Goal: Communication & Community: Answer question/provide support

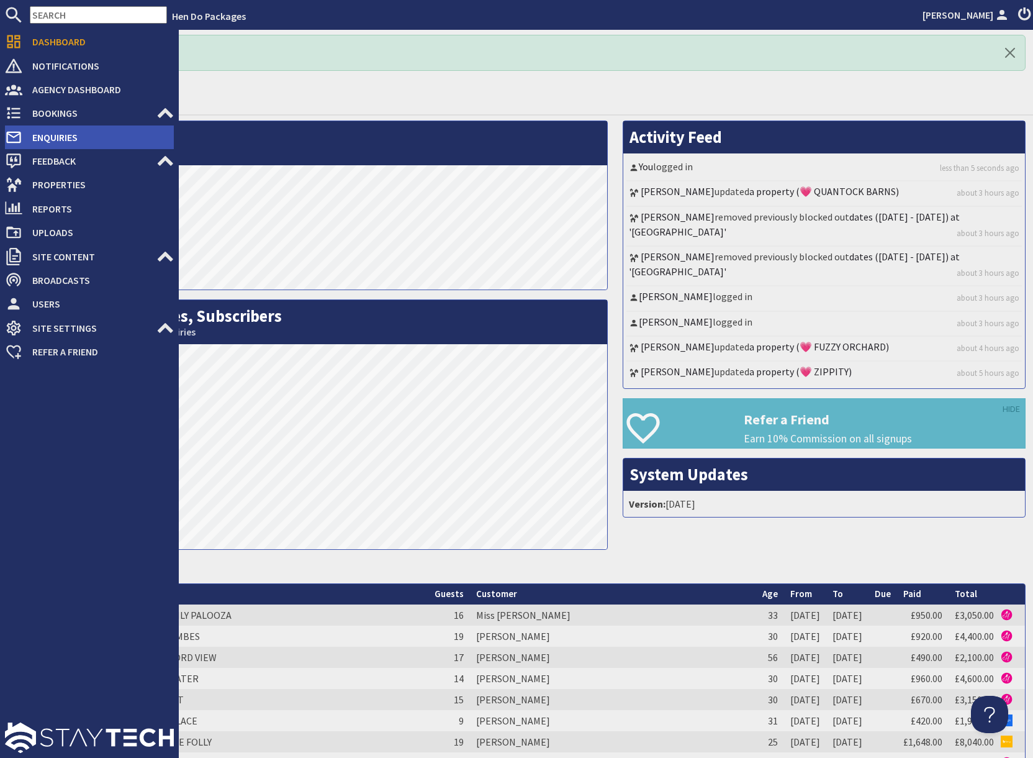
click at [61, 136] on span "Enquiries" at bounding box center [98, 137] width 152 height 20
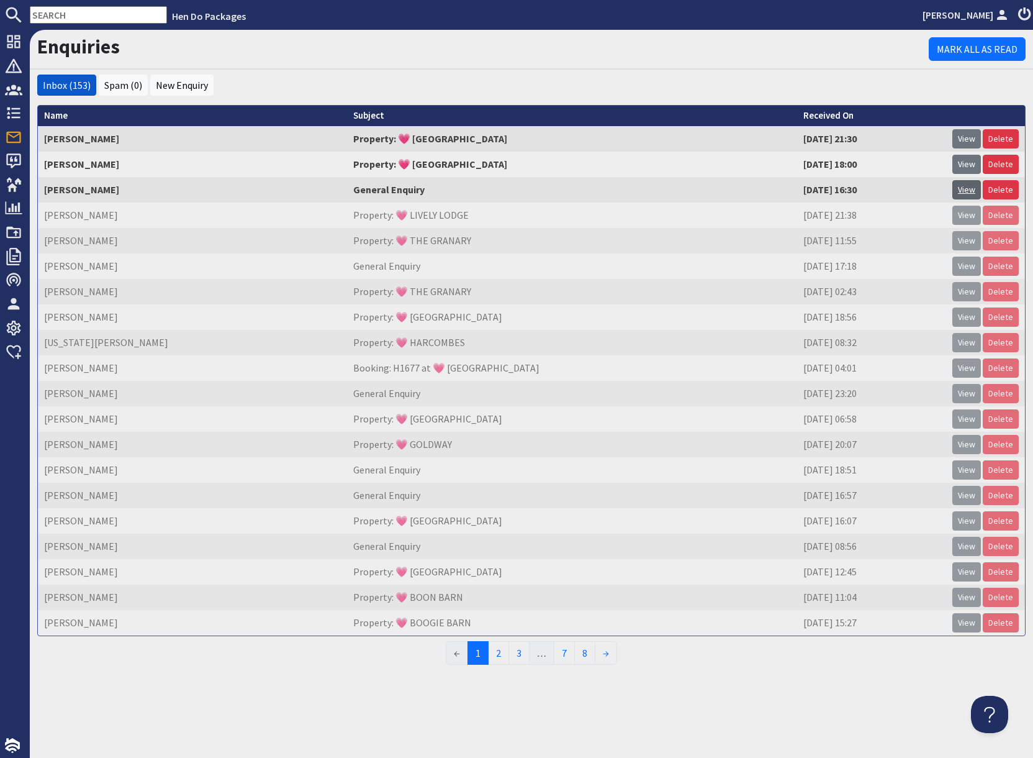
click at [965, 193] on link "View" at bounding box center [967, 189] width 29 height 19
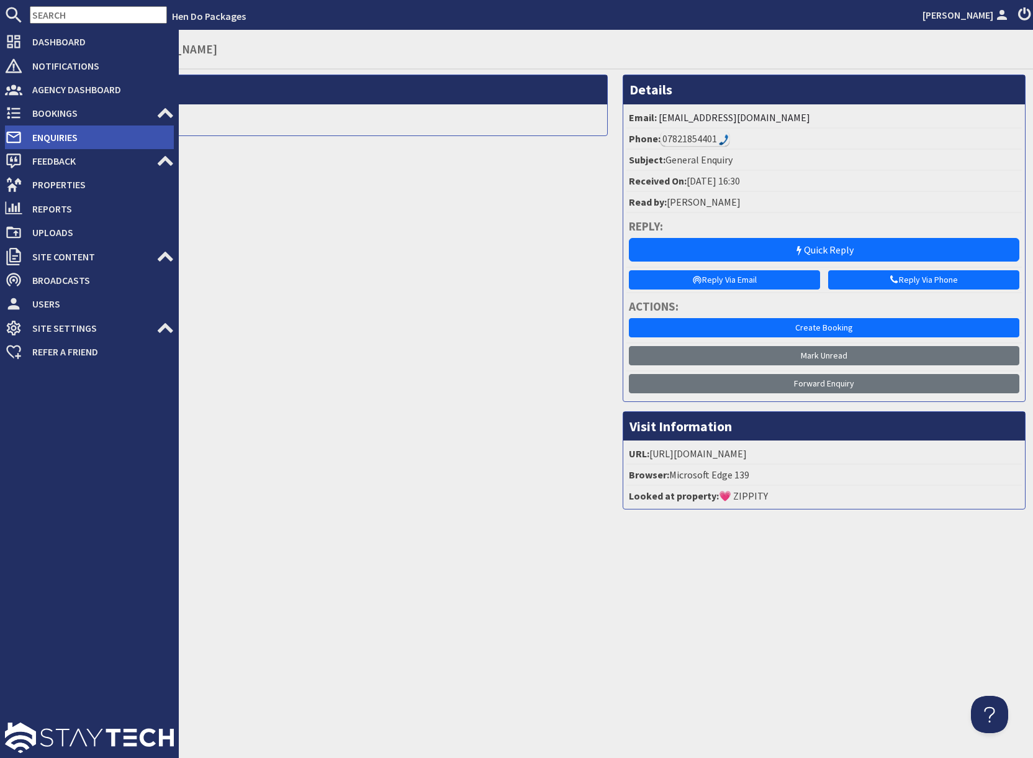
drag, startPoint x: 42, startPoint y: 134, endPoint x: 50, endPoint y: 139, distance: 9.0
click at [42, 134] on span "Enquiries" at bounding box center [98, 137] width 152 height 20
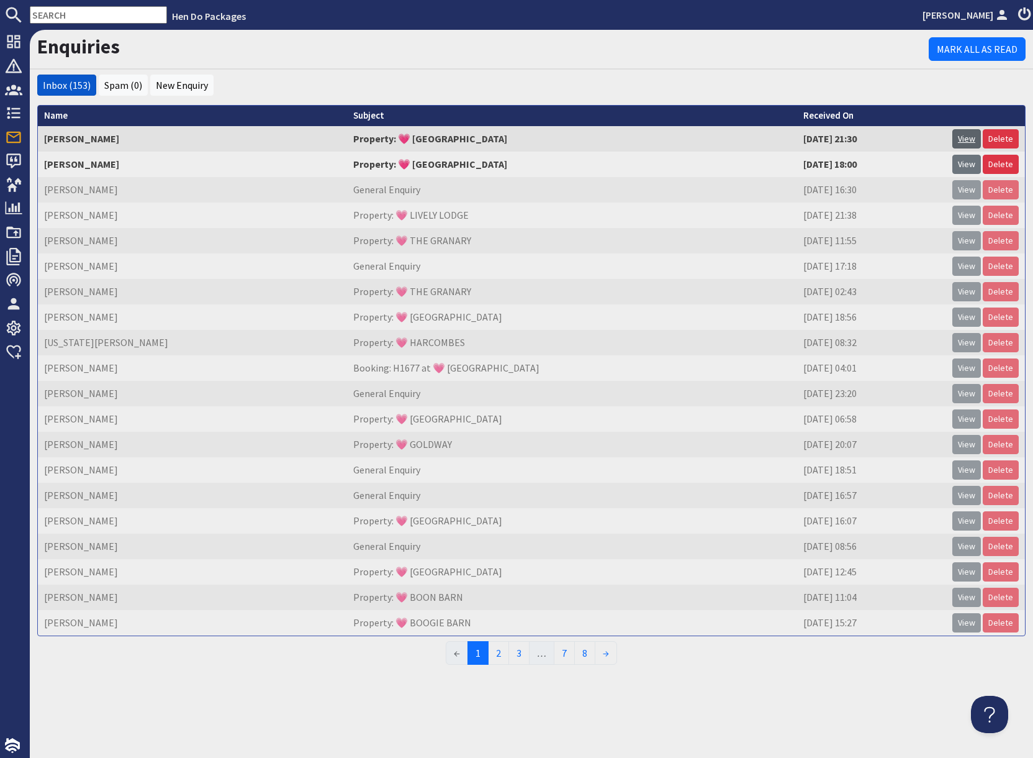
click at [973, 138] on link "View" at bounding box center [967, 138] width 29 height 19
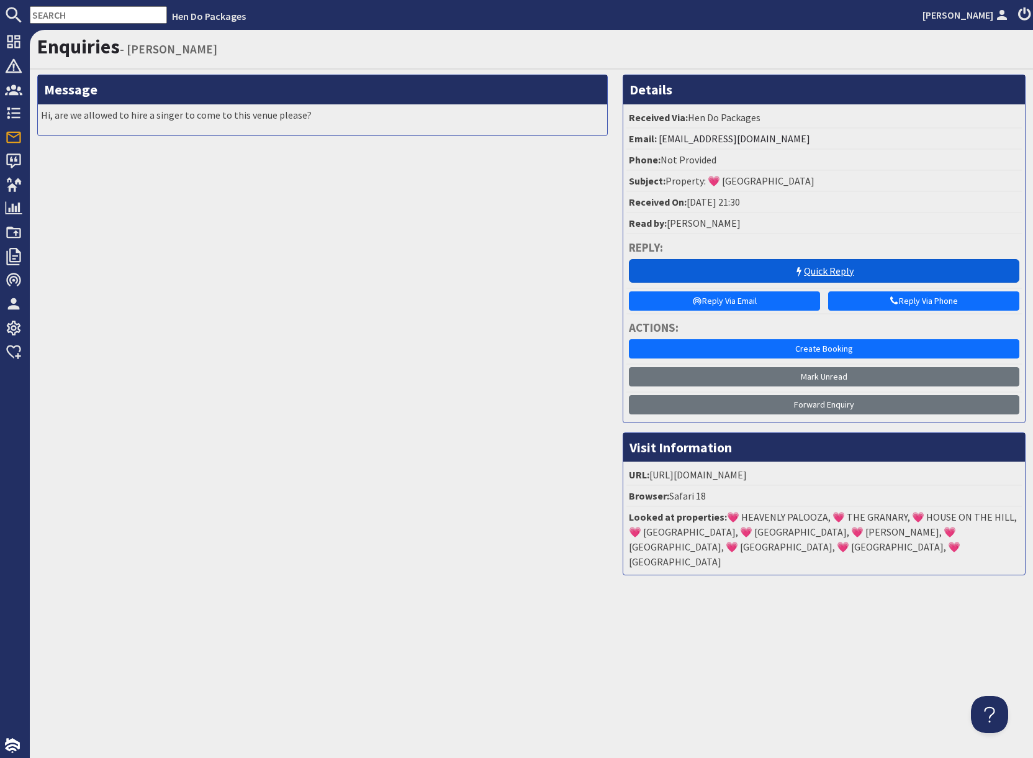
click at [815, 271] on link "Quick Reply" at bounding box center [824, 271] width 391 height 24
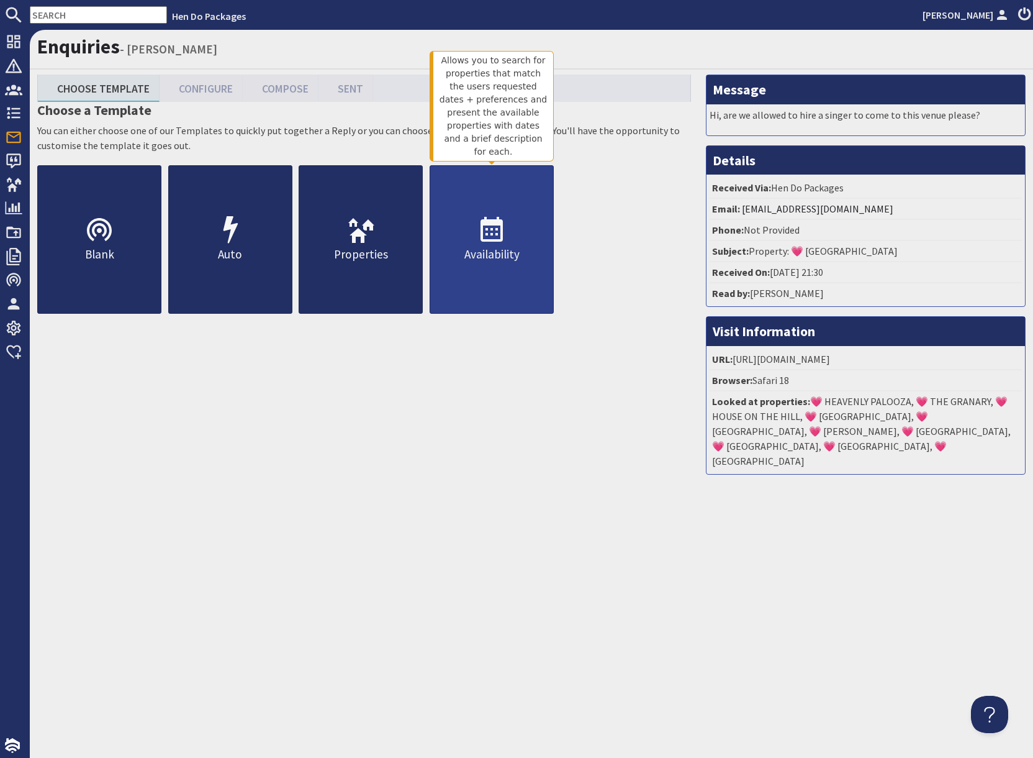
click at [494, 232] on icon at bounding box center [492, 230] width 30 height 30
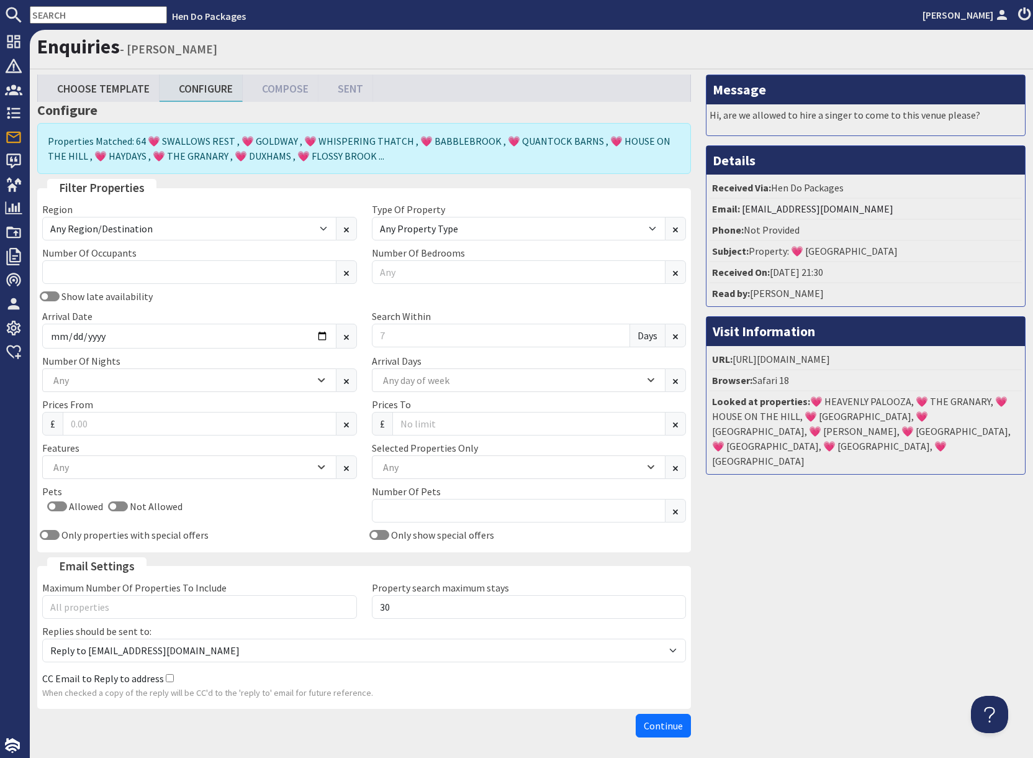
click at [75, 19] on input "text" at bounding box center [98, 14] width 137 height 17
click at [432, 469] on div "Any" at bounding box center [512, 467] width 265 height 14
type input "pl"
